Goal: Task Accomplishment & Management: Use online tool/utility

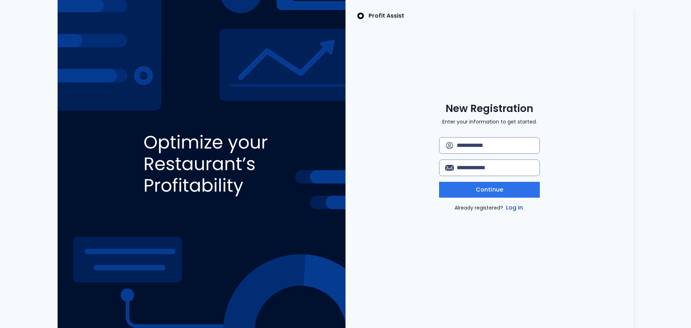
click at [509, 207] on link "Log in" at bounding box center [515, 207] width 20 height 9
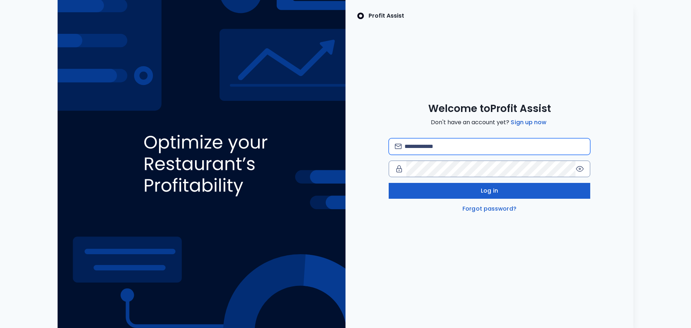
type input "**********"
click at [490, 192] on span "Log in" at bounding box center [489, 190] width 17 height 9
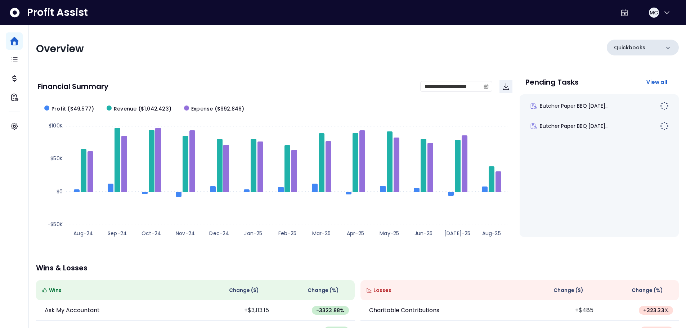
click at [616, 45] on p "Quickbooks" at bounding box center [629, 48] width 31 height 8
drag, startPoint x: 616, startPoint y: 46, endPoint x: 616, endPoint y: 53, distance: 7.2
click at [616, 49] on p "Quickbooks" at bounding box center [629, 48] width 31 height 8
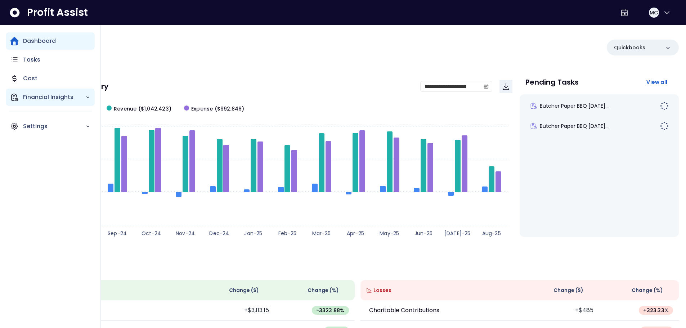
click at [43, 100] on p "Financial Insights" at bounding box center [54, 97] width 62 height 9
click at [46, 96] on p "Financial Insights" at bounding box center [54, 97] width 62 height 9
click at [32, 80] on p "Cost" at bounding box center [30, 78] width 14 height 9
